Goal: Task Accomplishment & Management: Use online tool/utility

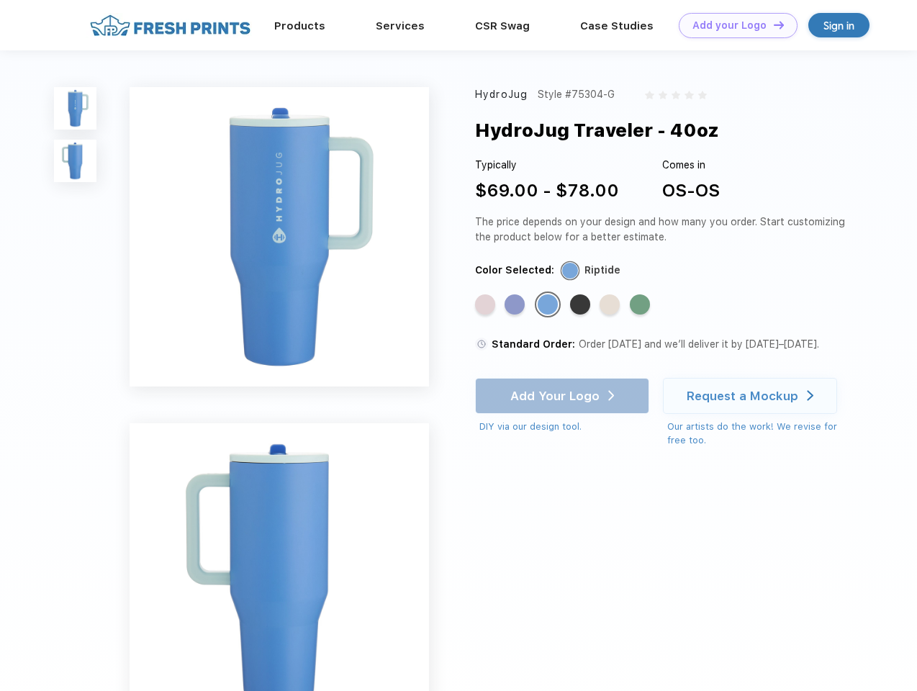
click at [732, 25] on link "Add your Logo Design Tool" at bounding box center [737, 25] width 119 height 25
click at [0, 0] on div "Design Tool" at bounding box center [0, 0] width 0 height 0
click at [772, 24] on link "Add your Logo Design Tool" at bounding box center [737, 25] width 119 height 25
click at [76, 108] on img at bounding box center [75, 108] width 42 height 42
click at [76, 161] on img at bounding box center [75, 161] width 42 height 42
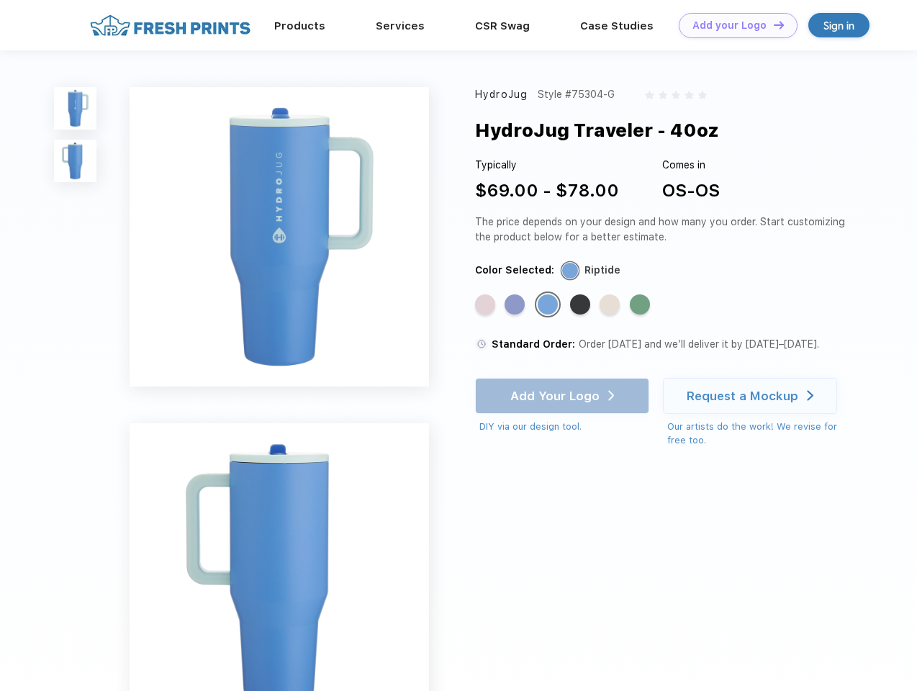
click at [486, 305] on div "Standard Color" at bounding box center [485, 304] width 20 height 20
click at [516, 305] on div "Standard Color" at bounding box center [514, 304] width 20 height 20
click at [549, 305] on div "Standard Color" at bounding box center [547, 304] width 20 height 20
click at [581, 305] on div "Standard Color" at bounding box center [580, 304] width 20 height 20
click at [611, 305] on div "Standard Color" at bounding box center [609, 304] width 20 height 20
